Goal: Task Accomplishment & Management: Manage account settings

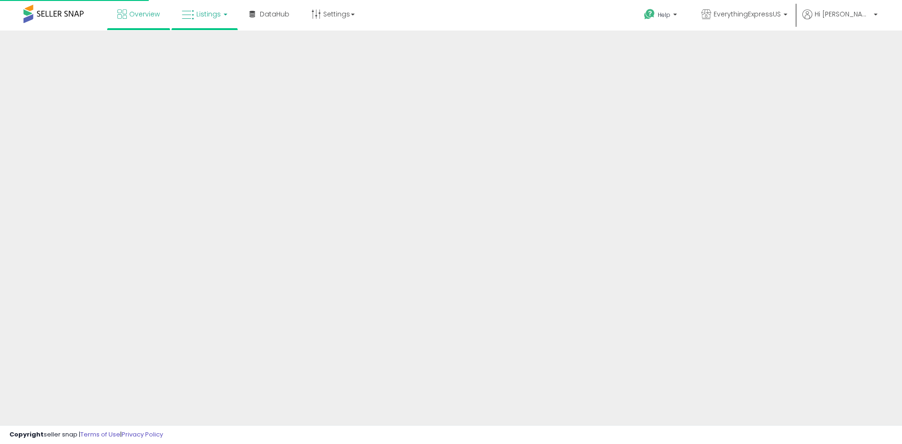
click at [202, 11] on span "Listings" at bounding box center [208, 13] width 24 height 9
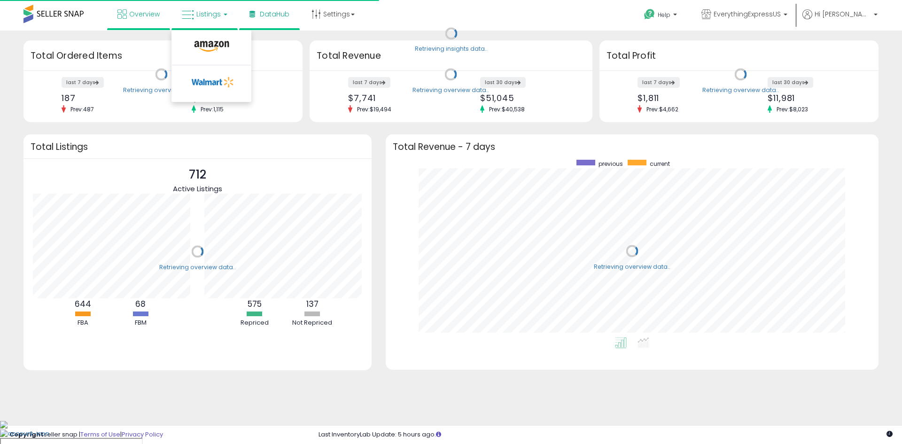
scroll to position [178, 474]
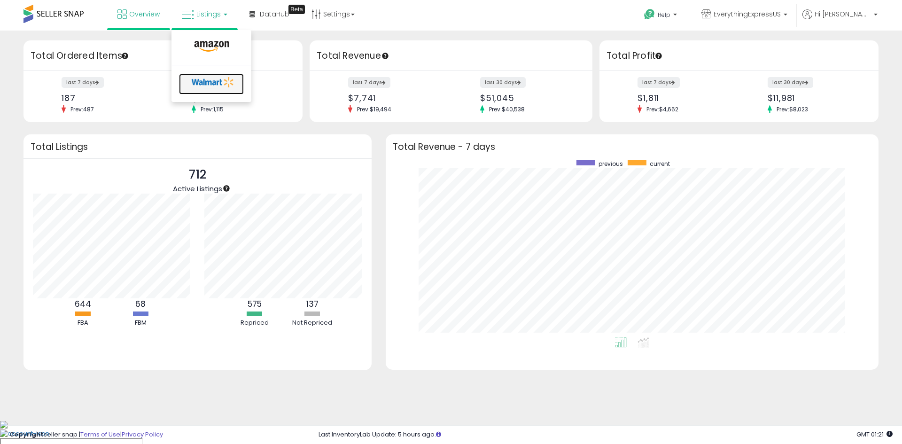
click at [217, 78] on icon at bounding box center [212, 82] width 49 height 14
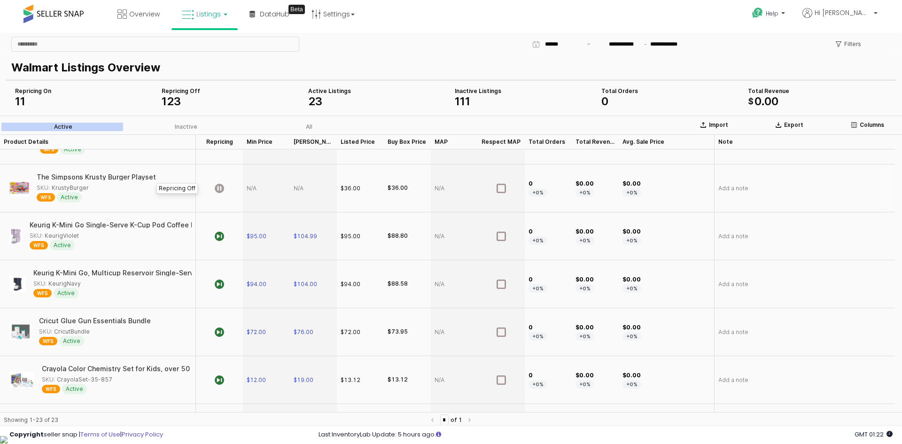
scroll to position [512, 0]
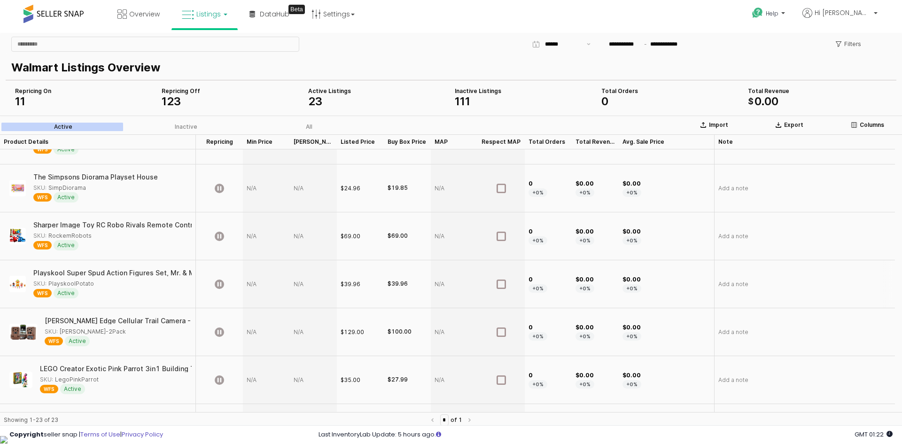
click at [68, 282] on div "SKU: PlayskoolPotato" at bounding box center [63, 283] width 61 height 8
click at [62, 269] on div "Playskool Super Spud Action Figures Set, Mr. & Mrs. Potato Heads, 45+ Accessori…" at bounding box center [98, 284] width 188 height 40
click at [63, 272] on div "Playskool Super Spud Action Figures Set, Mr. & Mrs. Potato Heads, 45+ Accessori…" at bounding box center [225, 273] width 384 height 7
click at [54, 270] on div "Playskool Super Spud Action Figures Set, Mr. & Mrs. Potato Heads, 45+ Accessori…" at bounding box center [225, 273] width 384 height 7
click at [54, 270] on div "Playskool Super Spud Action Figures Set, Mr. & Mrs. Potato Heads, 45+ Accessori…" at bounding box center [224, 273] width 384 height 7
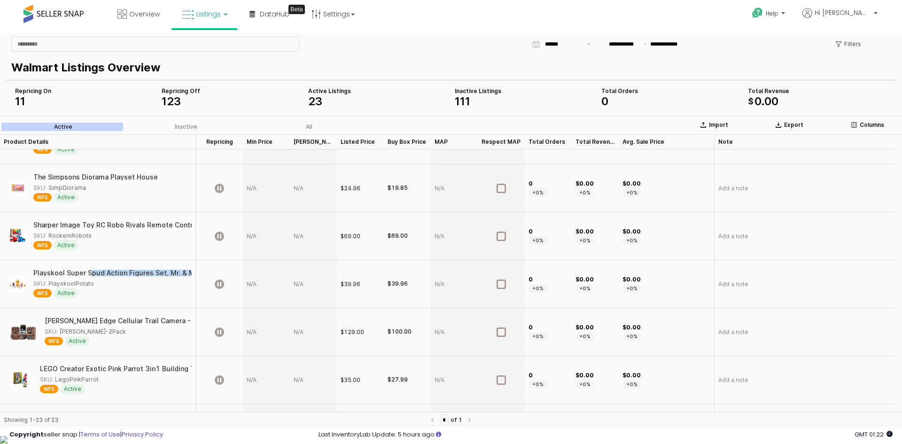
click at [54, 270] on div "Playskool Super Spud Action Figures Set, Mr. & Mrs. Potato Heads, 45+ Accessori…" at bounding box center [225, 273] width 384 height 7
copy div "Playskool Super Spud Action Figures Set, Mr. & Mrs. Potato Heads, 45+ Accessori…"
click at [353, 277] on div "$39.96" at bounding box center [360, 284] width 47 height 48
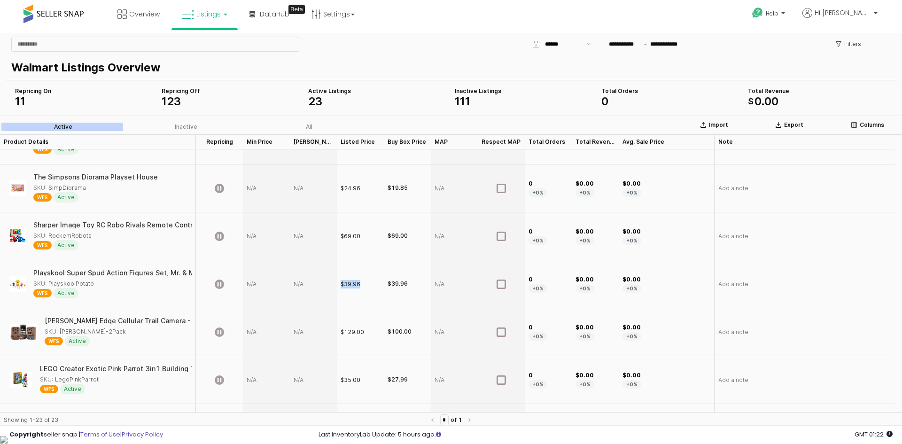
click at [357, 283] on div "$39.96" at bounding box center [351, 284] width 20 height 8
click at [267, 279] on div "App Frame" at bounding box center [266, 284] width 47 height 48
type input "*****"
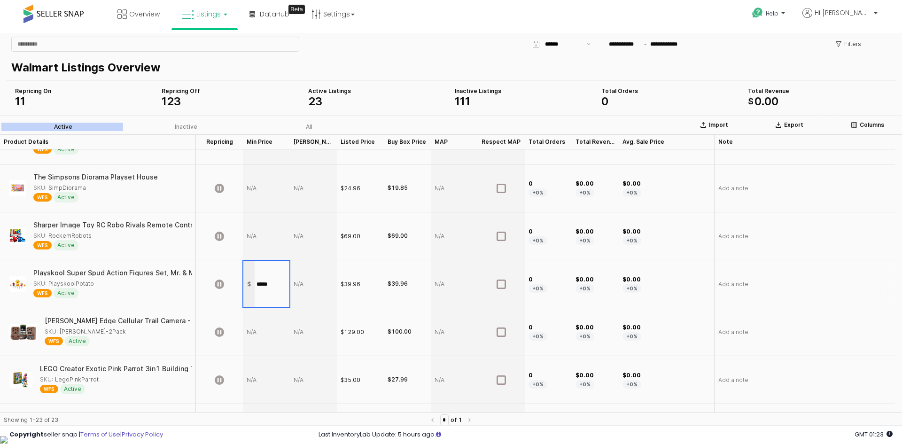
click at [308, 285] on div "App Frame" at bounding box center [313, 284] width 47 height 48
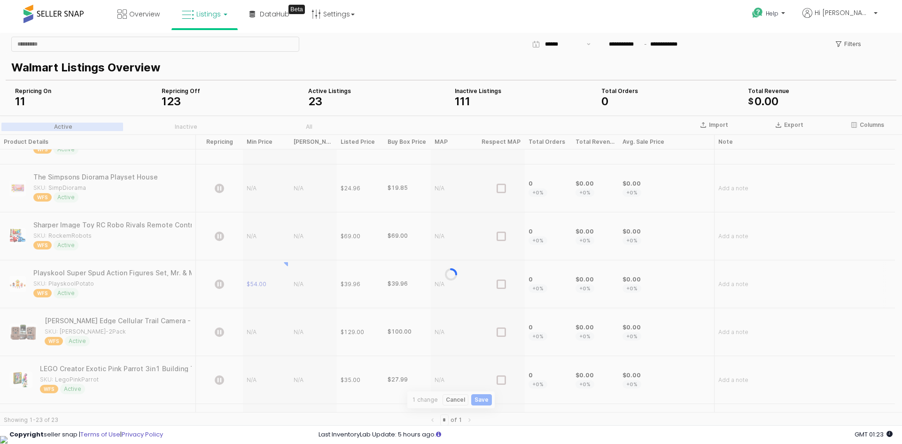
click at [308, 285] on div "App Frame" at bounding box center [451, 274] width 902 height 317
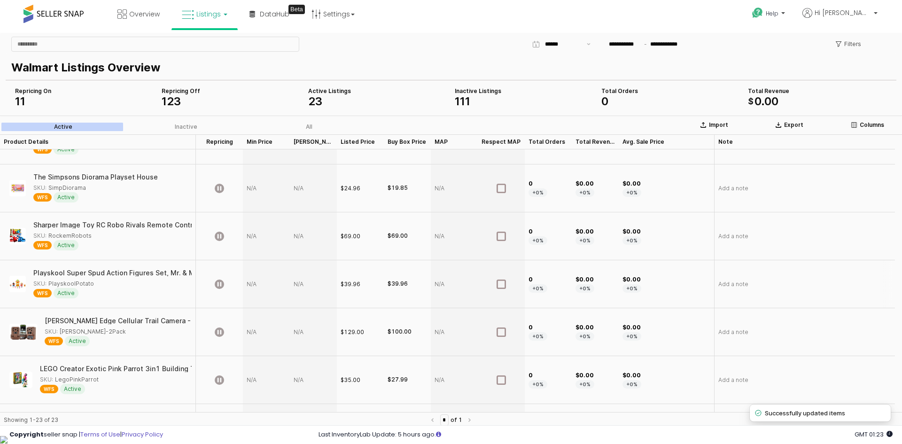
click at [317, 282] on div "App Frame" at bounding box center [313, 284] width 47 height 48
type input "**"
click at [218, 281] on icon "App Frame" at bounding box center [219, 283] width 9 height 9
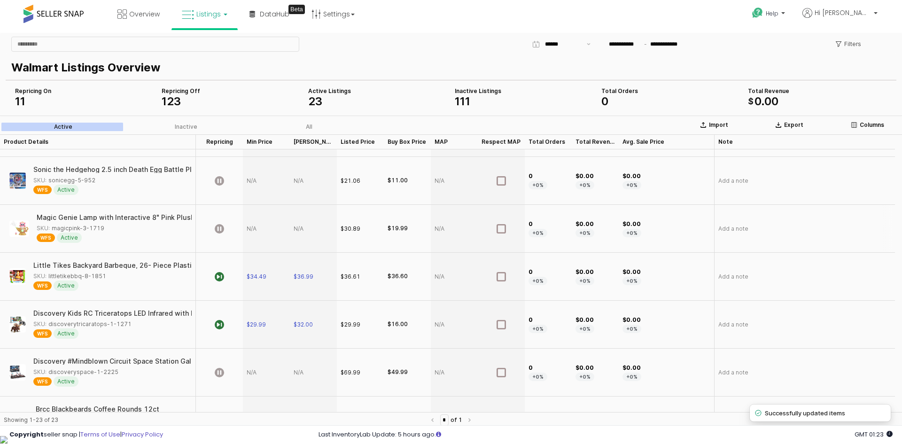
scroll to position [0, 0]
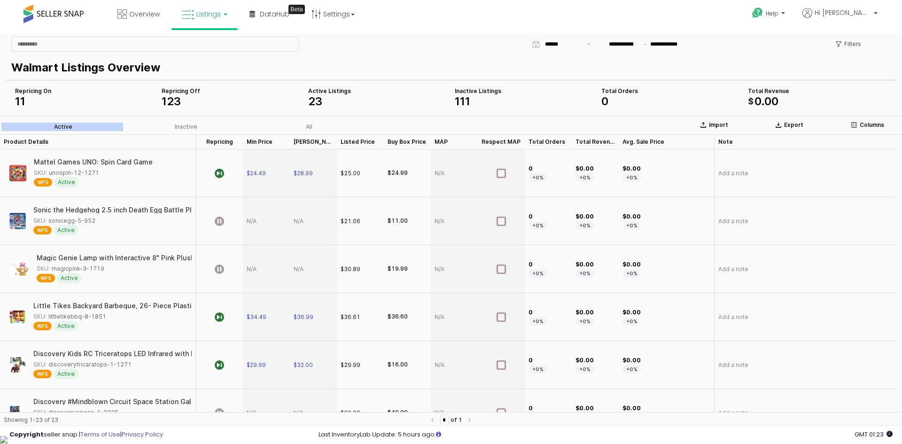
click at [214, 19] on link "Listings" at bounding box center [205, 14] width 60 height 28
click at [227, 37] on li at bounding box center [211, 48] width 79 height 33
click at [209, 17] on span "Listings" at bounding box center [208, 13] width 24 height 9
drag, startPoint x: 222, startPoint y: 40, endPoint x: 222, endPoint y: 46, distance: 5.2
drag, startPoint x: 222, startPoint y: 46, endPoint x: 205, endPoint y: 49, distance: 16.9
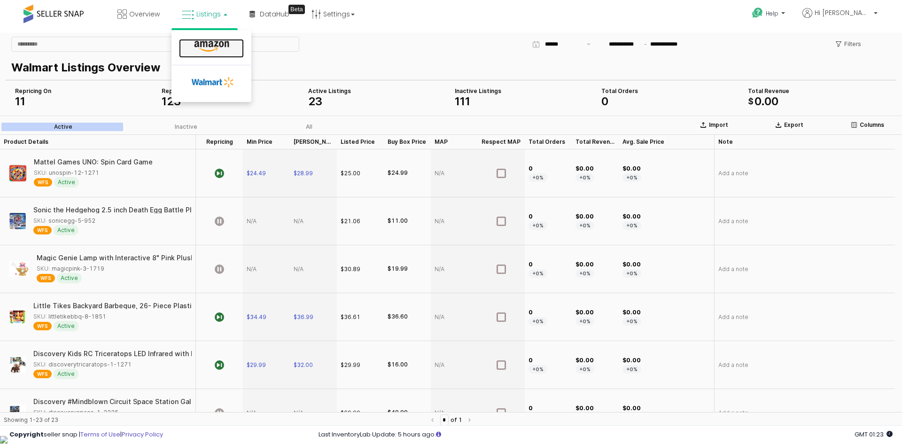
click at [205, 49] on icon at bounding box center [211, 46] width 41 height 12
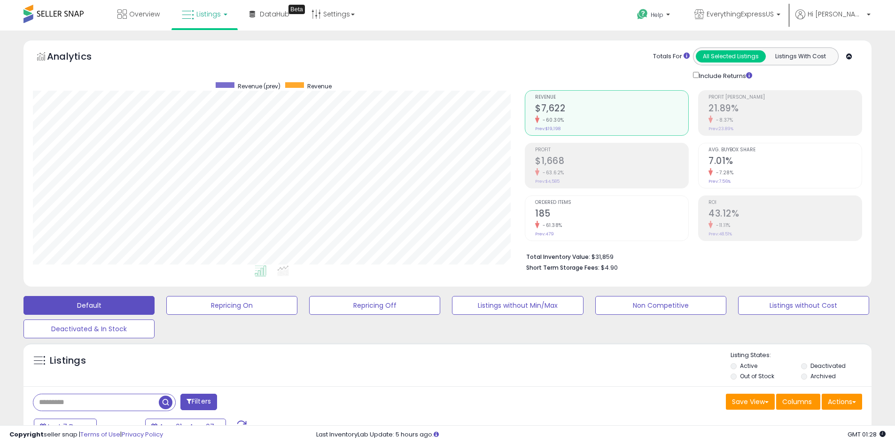
scroll to position [329, 0]
